Goal: Transaction & Acquisition: Download file/media

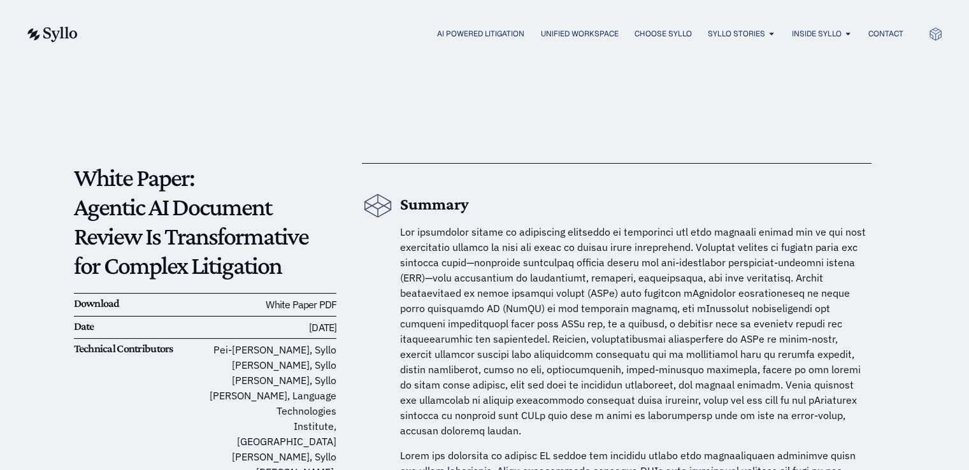
click at [325, 305] on link "White Paper PDF" at bounding box center [301, 304] width 71 height 13
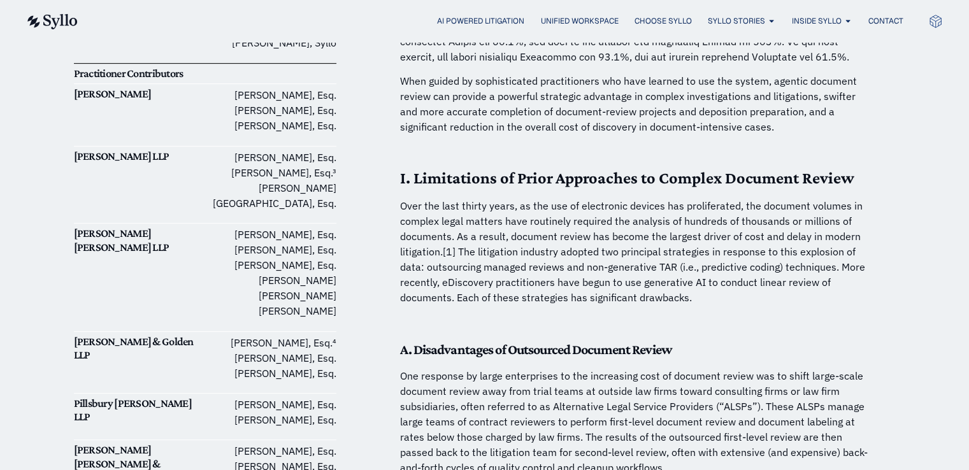
scroll to position [573, 0]
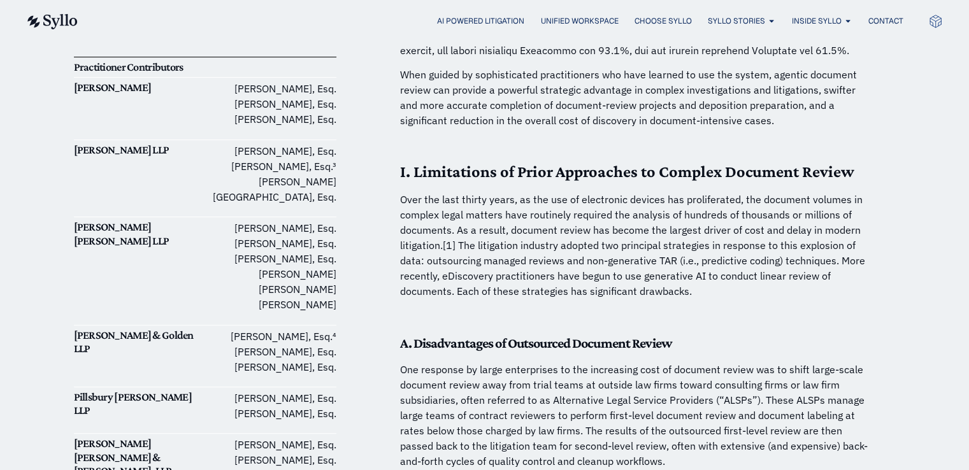
click at [222, 390] on p "[PERSON_NAME], Esq. [PERSON_NAME], Esq." at bounding box center [270, 405] width 131 height 31
click at [221, 390] on p "[PERSON_NAME], Esq. [PERSON_NAME], Esq." at bounding box center [270, 405] width 131 height 31
drag, startPoint x: 222, startPoint y: 353, endPoint x: 299, endPoint y: 349, distance: 77.8
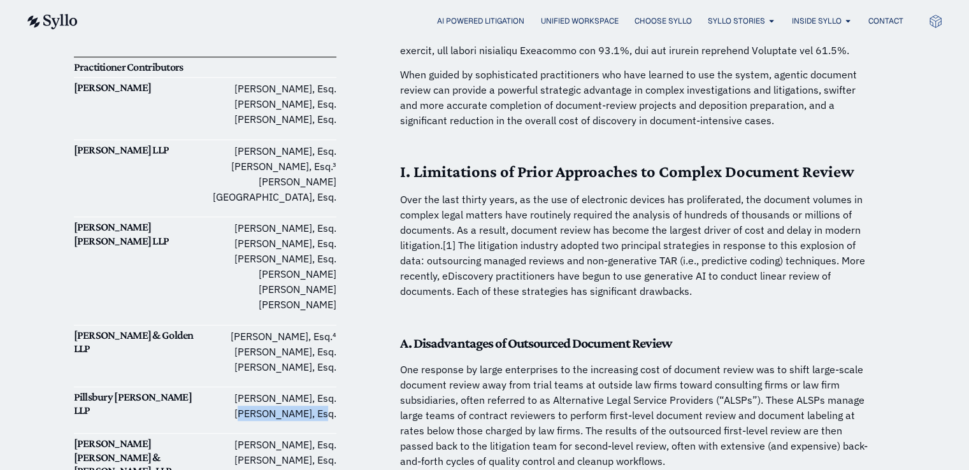
click at [299, 390] on p "[PERSON_NAME], Esq. [PERSON_NAME], Esq." at bounding box center [270, 405] width 131 height 31
drag, startPoint x: 310, startPoint y: 350, endPoint x: 214, endPoint y: 347, distance: 96.2
click at [214, 390] on p "[PERSON_NAME], Esq. [PERSON_NAME], Esq." at bounding box center [270, 405] width 131 height 31
copy p "[PERSON_NAME]"
